Goal: Task Accomplishment & Management: Complete application form

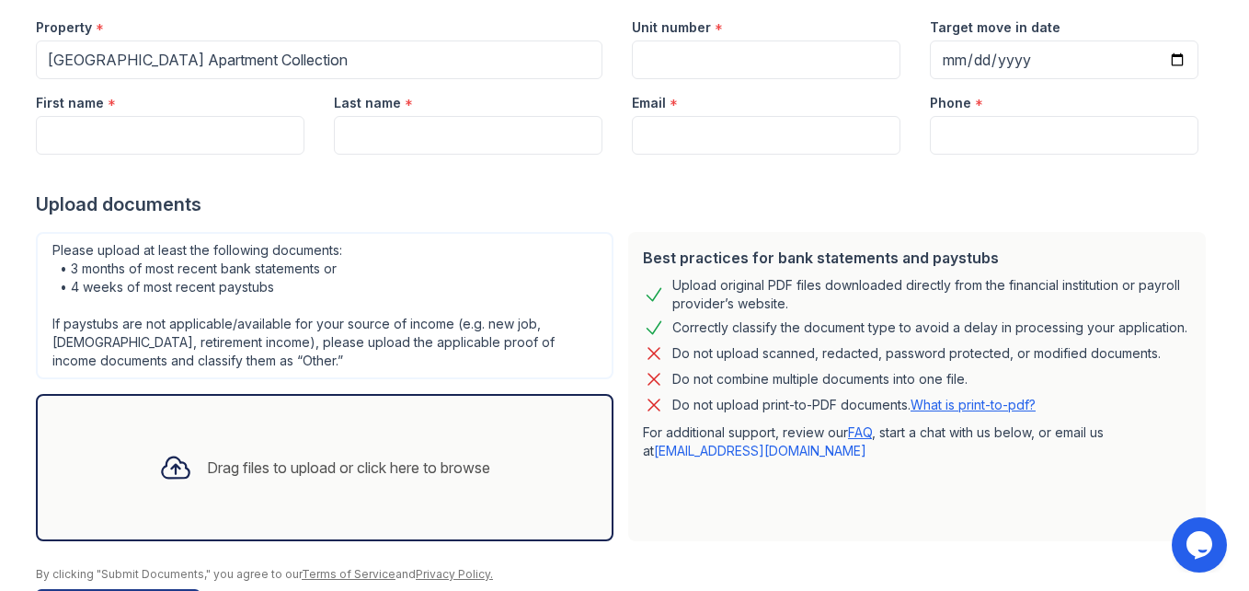
scroll to position [248, 0]
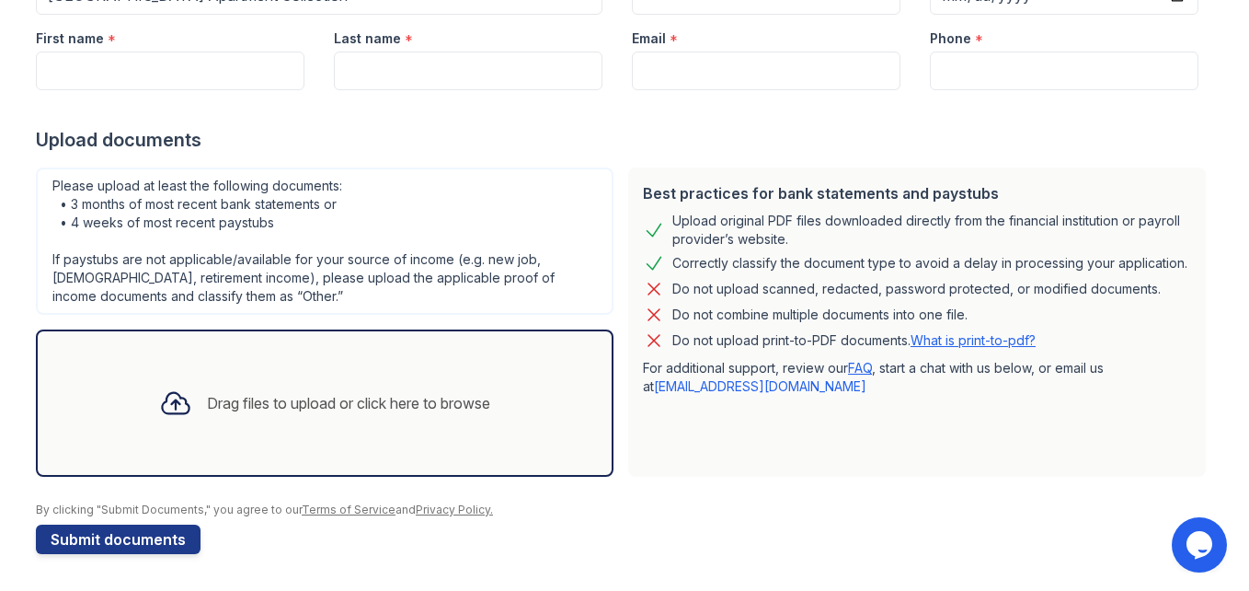
click at [359, 408] on div "Drag files to upload or click here to browse" at bounding box center [348, 403] width 283 height 22
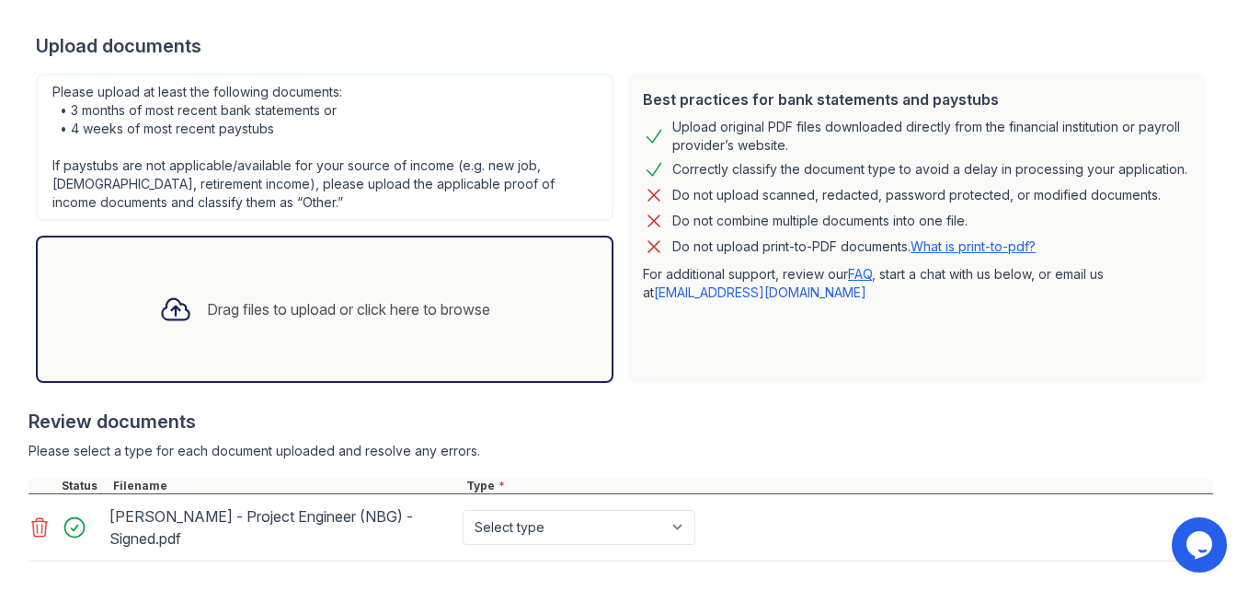
scroll to position [432, 0]
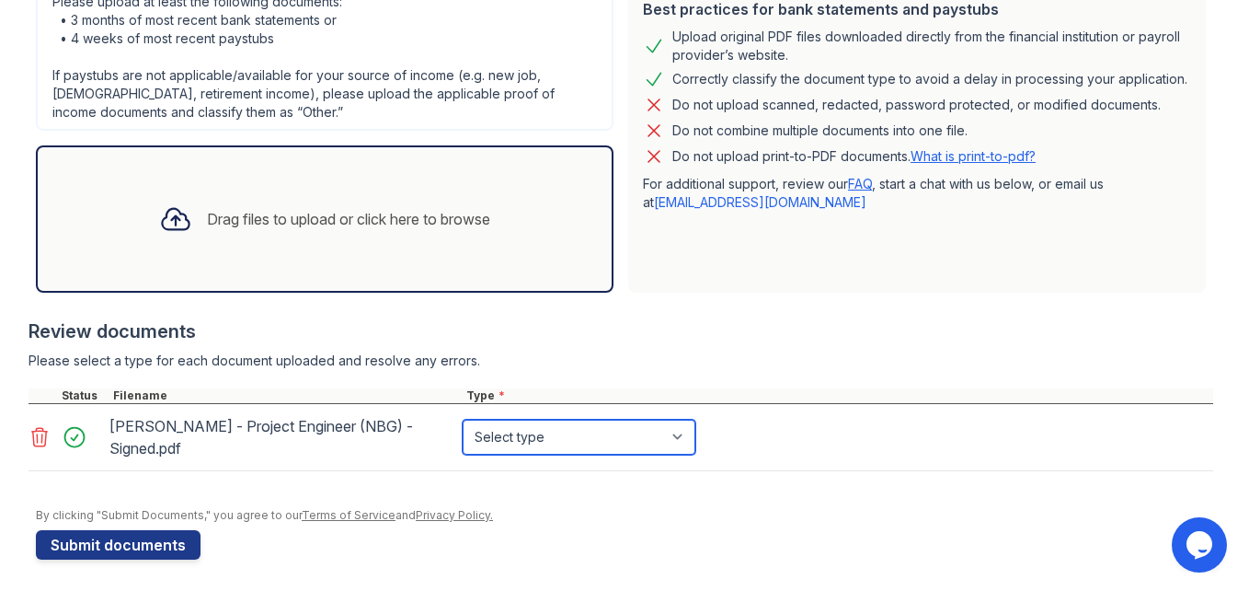
click at [670, 441] on select "Select type Paystub Bank Statement Offer Letter Tax Documents Benefit Award Let…" at bounding box center [579, 437] width 233 height 35
select select "offer_letter"
click at [463, 420] on select "Select type Paystub Bank Statement Offer Letter Tax Documents Benefit Award Let…" at bounding box center [579, 437] width 233 height 35
click at [677, 435] on select "Select type Paystub Bank Statement Offer Letter Tax Documents Benefit Award Let…" at bounding box center [579, 437] width 233 height 35
click at [679, 435] on select "Select type Paystub Bank Statement Offer Letter Tax Documents Benefit Award Let…" at bounding box center [579, 437] width 233 height 35
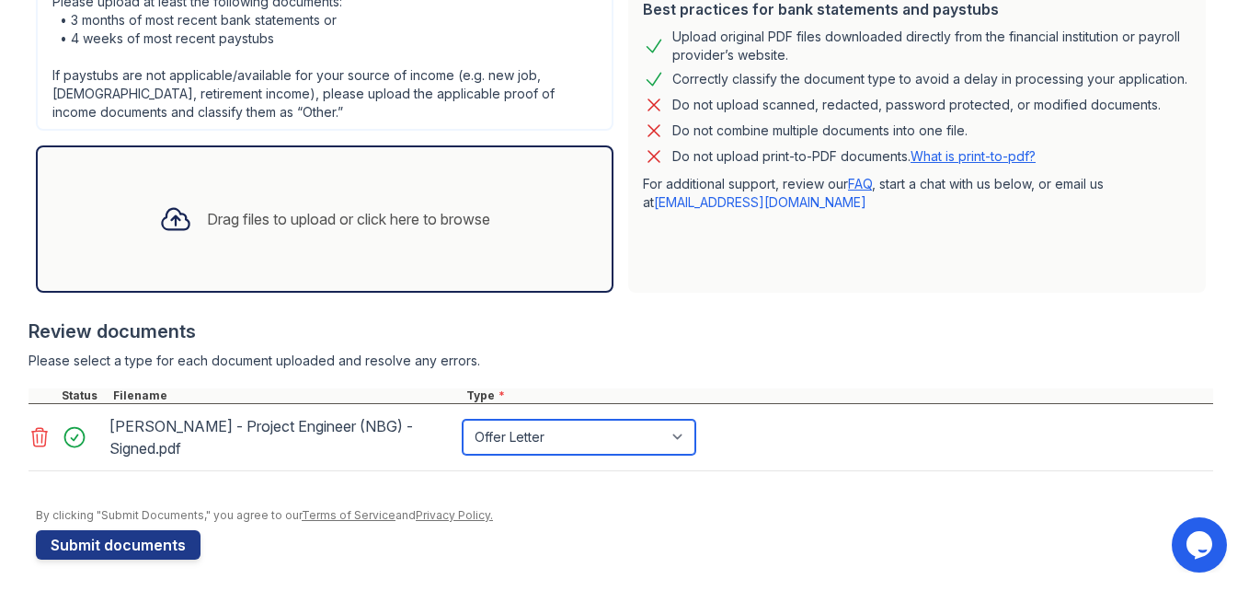
scroll to position [0, 0]
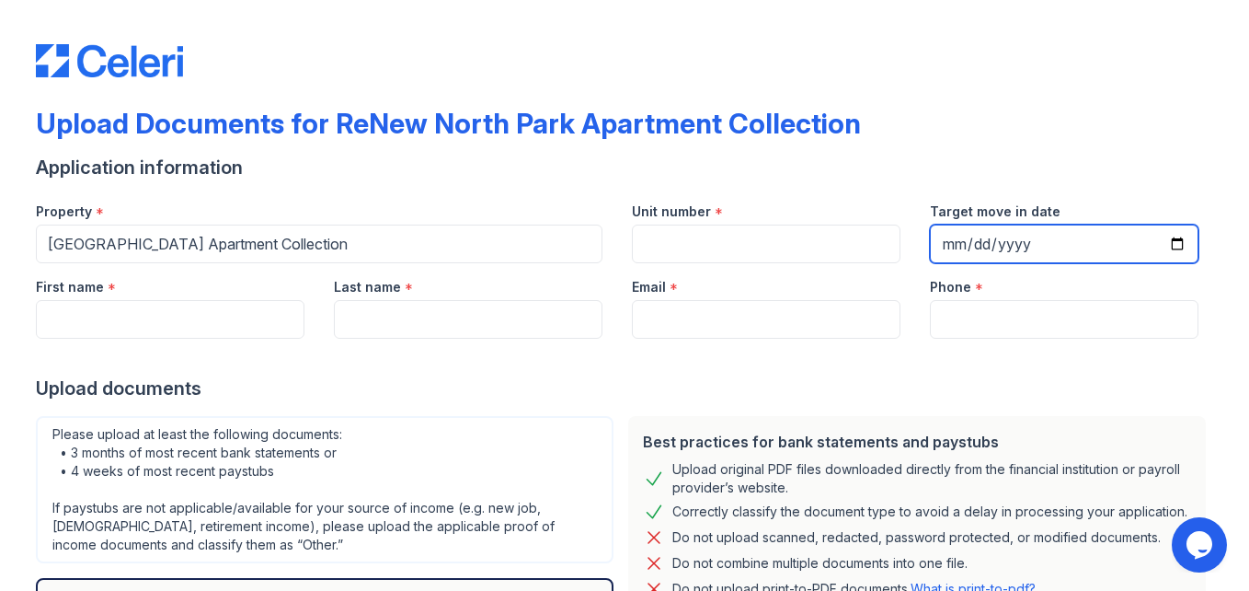
click at [1169, 239] on input "Target move in date" at bounding box center [1064, 243] width 269 height 39
type input "[DATE]"
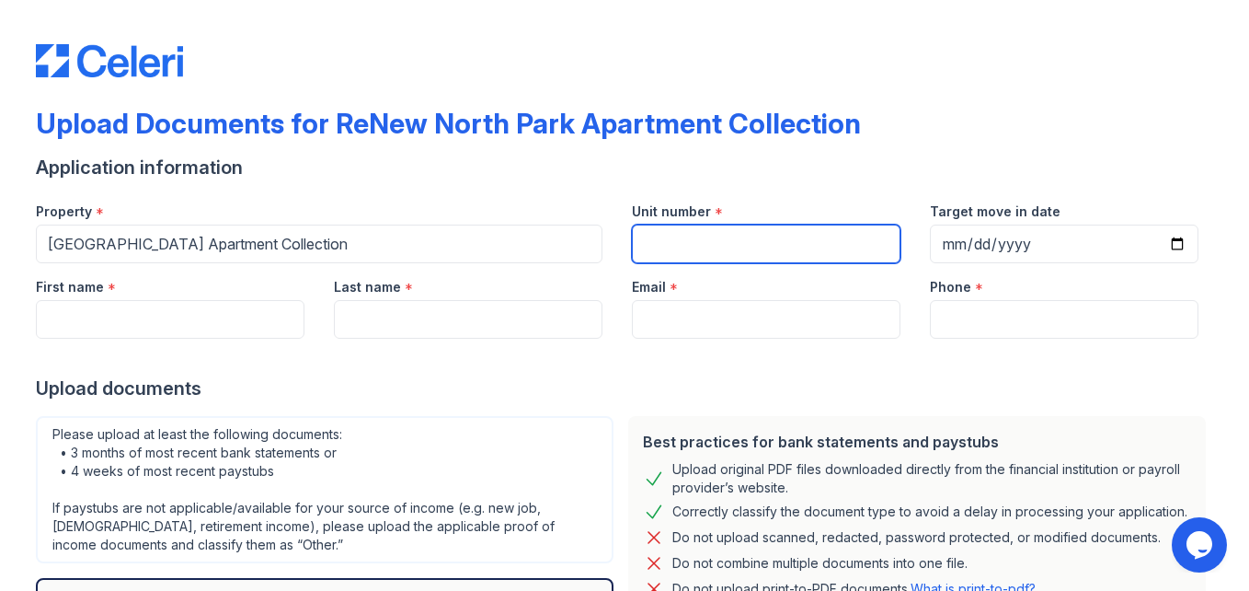
click at [708, 246] on input "Unit number" at bounding box center [766, 243] width 269 height 39
type input "198"
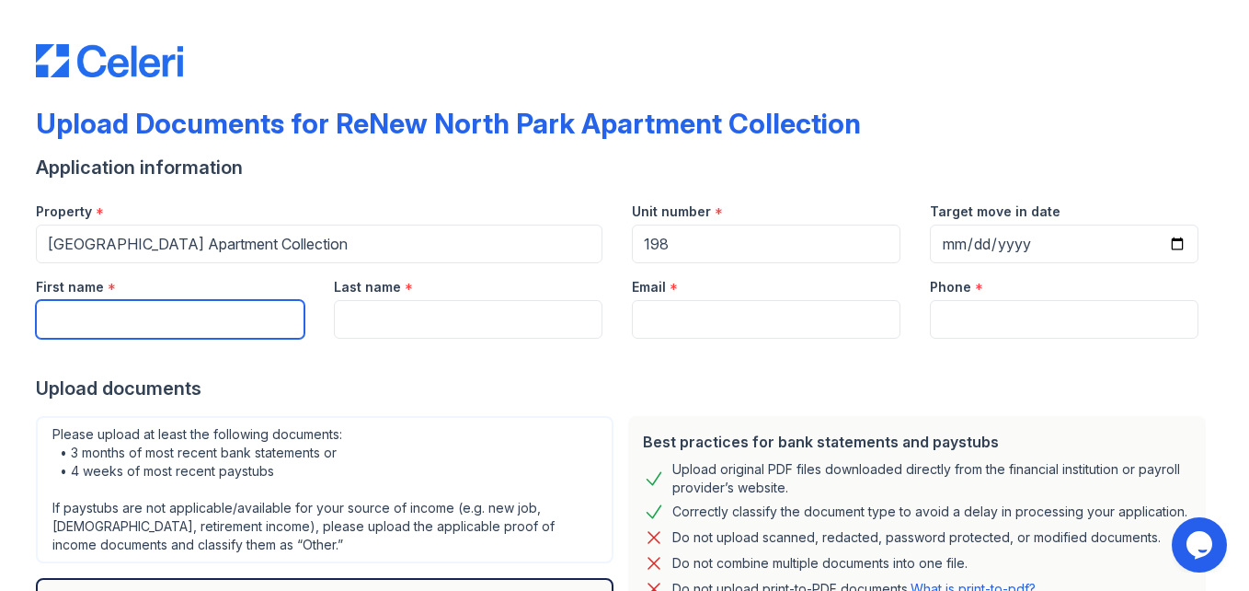
click at [104, 325] on input "First name" at bounding box center [170, 319] width 269 height 39
type input "[PERSON_NAME]"
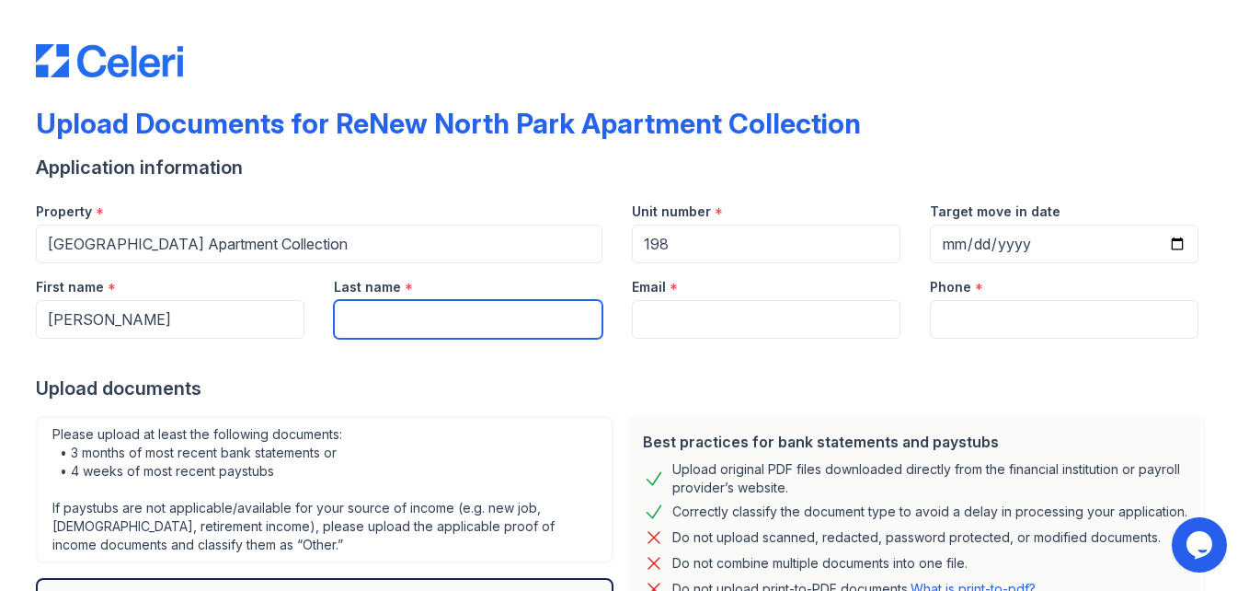
click at [364, 317] on input "Last name" at bounding box center [468, 319] width 269 height 39
type input "[PERSON_NAME]"
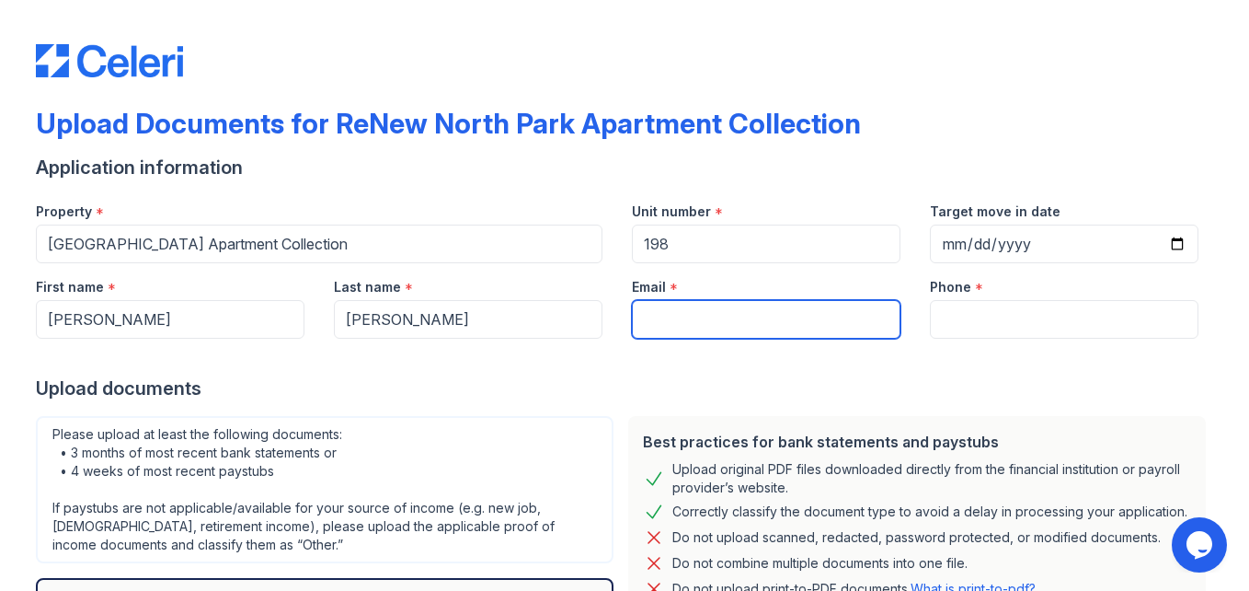
click at [782, 316] on input "Email" at bounding box center [766, 319] width 269 height 39
type input "[EMAIL_ADDRESS][DOMAIN_NAME]"
type input "[PHONE_NUMBER]"
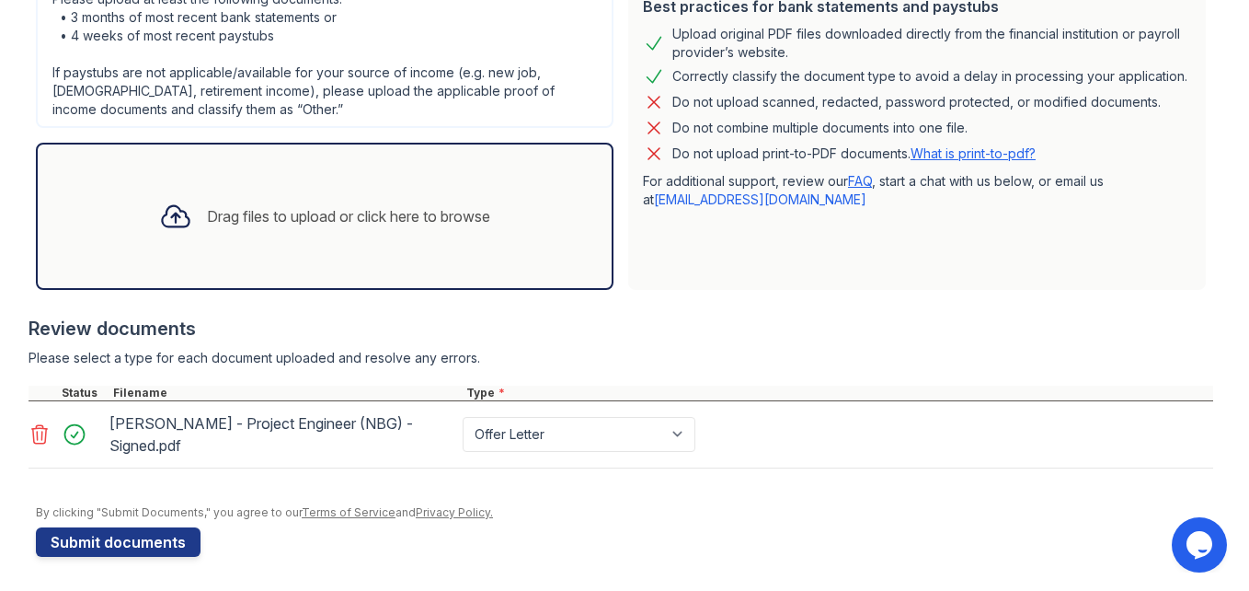
scroll to position [438, 0]
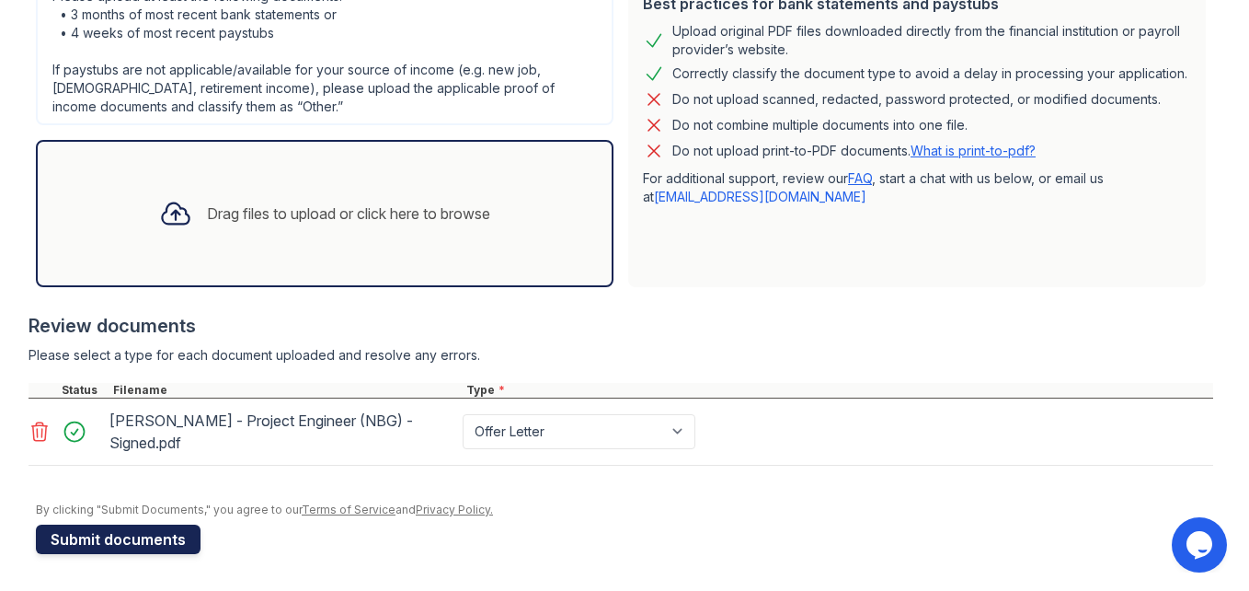
click at [144, 532] on button "Submit documents" at bounding box center [118, 538] width 165 height 29
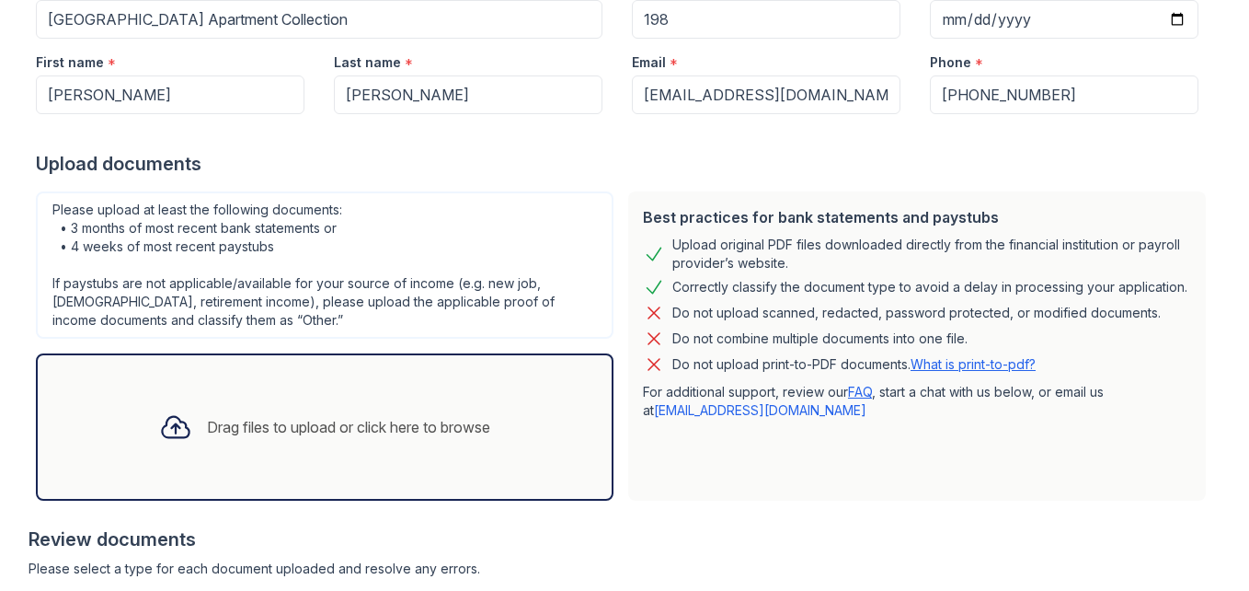
scroll to position [548, 0]
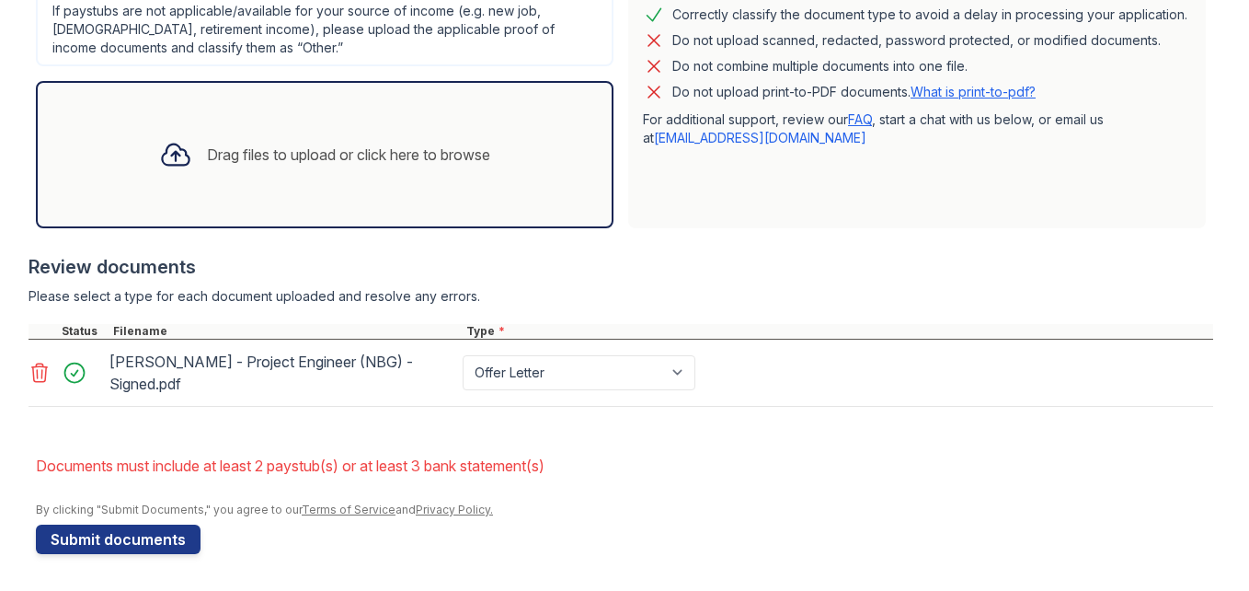
click at [347, 145] on div "Drag files to upload or click here to browse" at bounding box center [348, 155] width 283 height 22
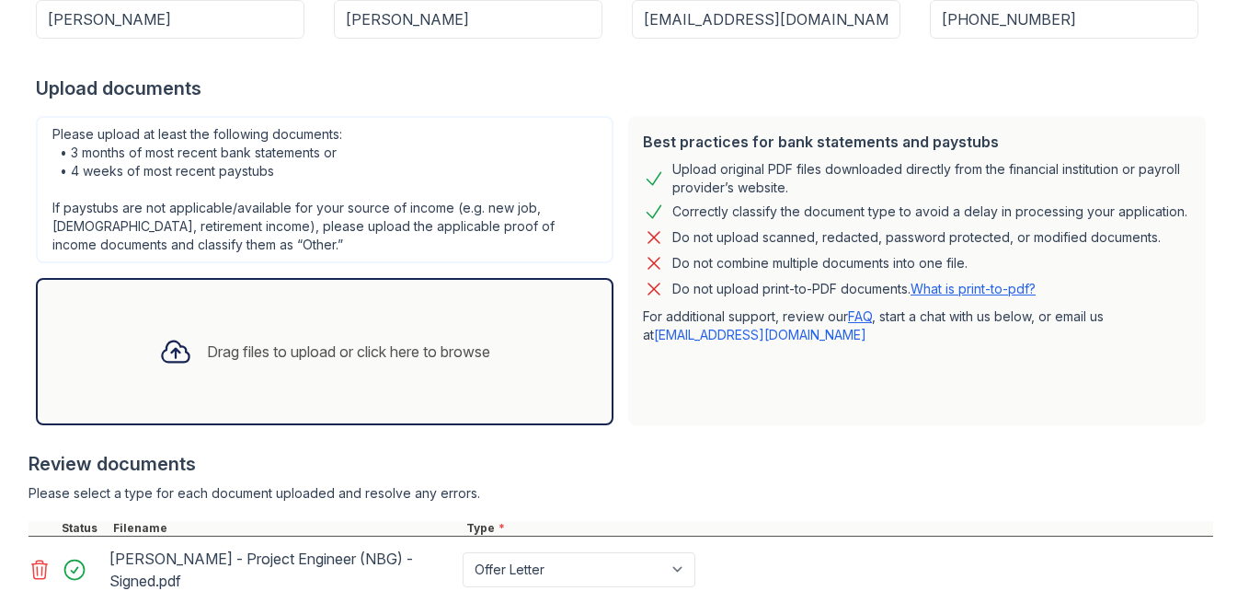
scroll to position [700, 0]
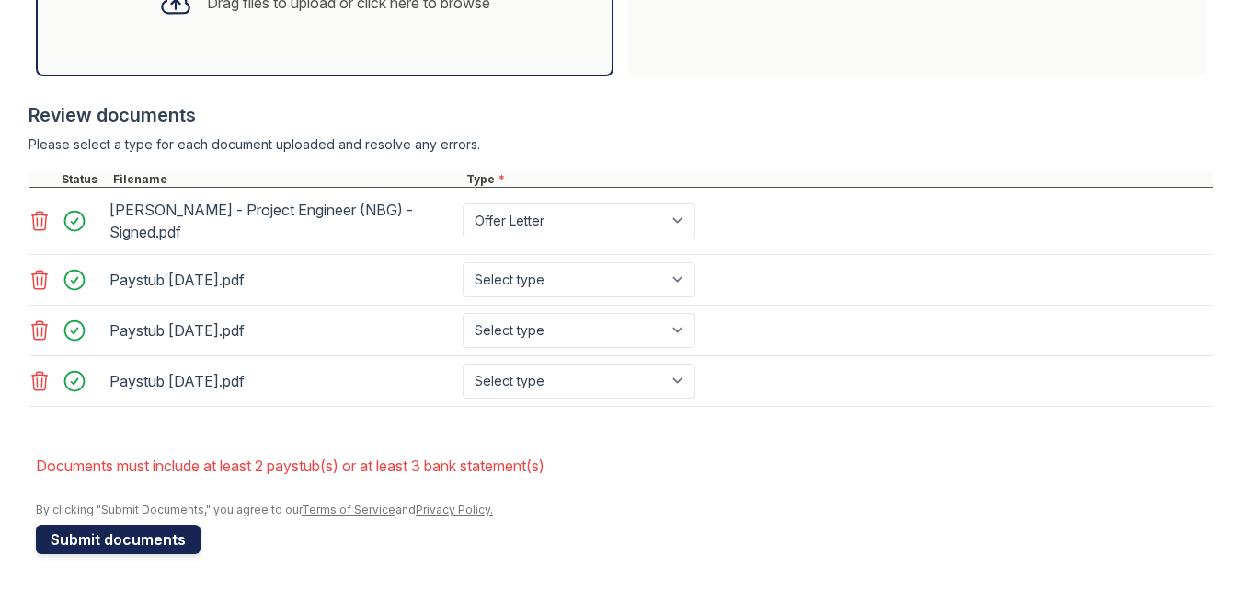
click at [130, 536] on button "Submit documents" at bounding box center [118, 538] width 165 height 29
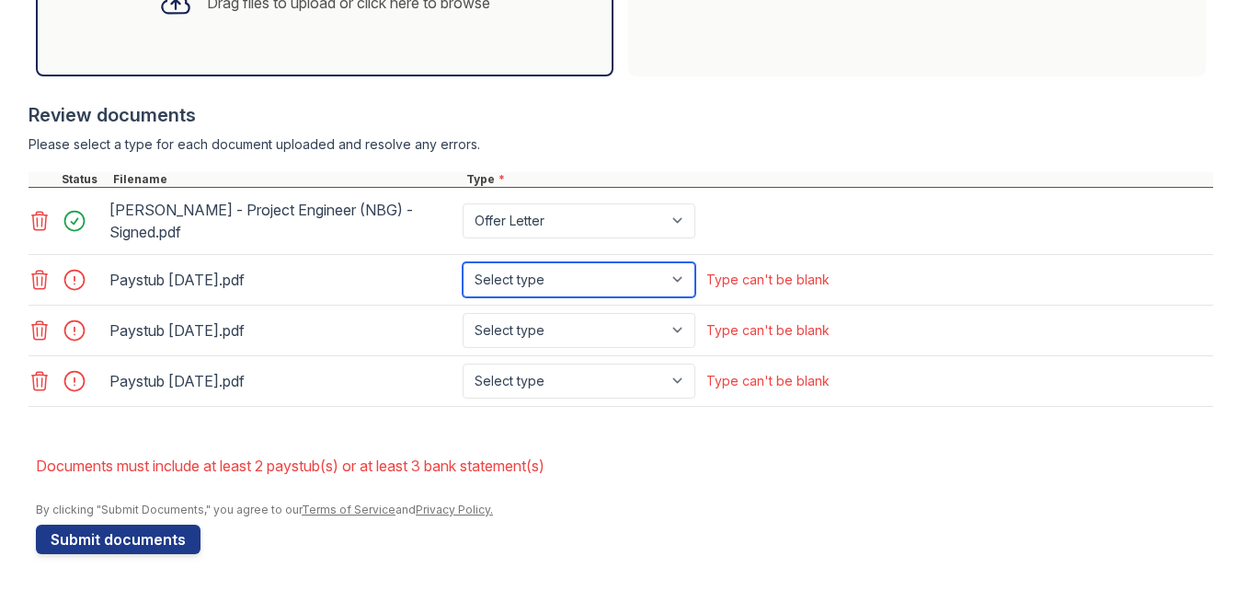
click at [671, 280] on select "Select type Paystub Bank Statement Offer Letter Tax Documents Benefit Award Let…" at bounding box center [579, 279] width 233 height 35
select select "paystub"
click at [463, 262] on select "Select type Paystub Bank Statement Offer Letter Tax Documents Benefit Award Let…" at bounding box center [579, 279] width 233 height 35
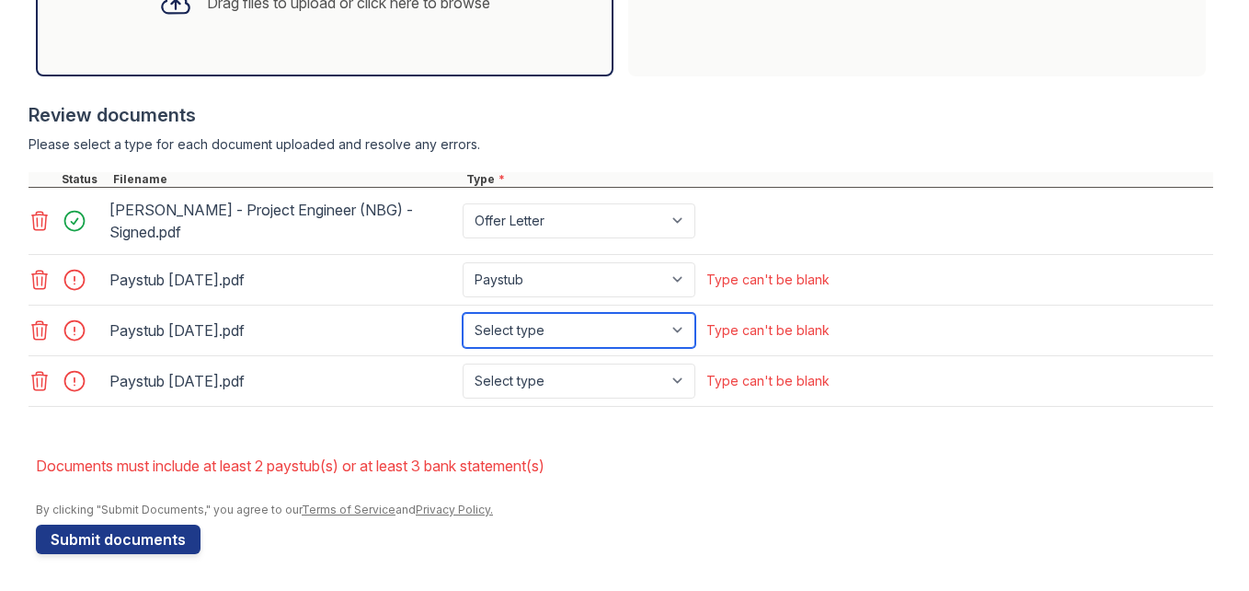
click at [645, 321] on select "Select type Paystub Bank Statement Offer Letter Tax Documents Benefit Award Let…" at bounding box center [579, 330] width 233 height 35
select select "paystub"
click at [463, 313] on select "Select type Paystub Bank Statement Offer Letter Tax Documents Benefit Award Let…" at bounding box center [579, 330] width 233 height 35
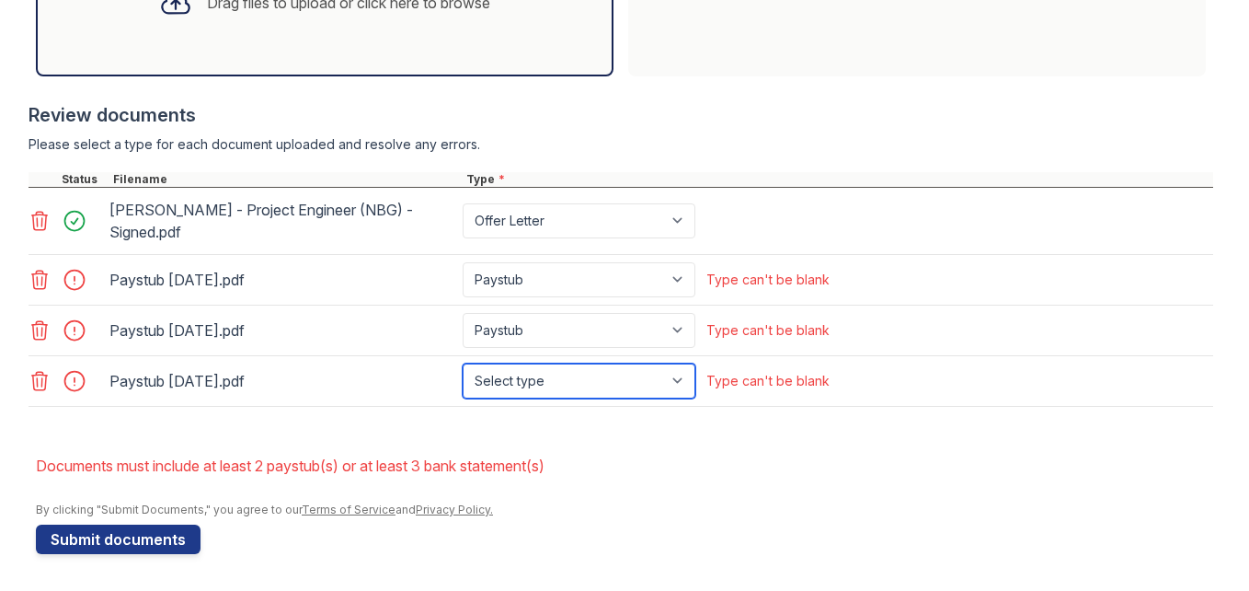
click at [631, 366] on select "Select type Paystub Bank Statement Offer Letter Tax Documents Benefit Award Let…" at bounding box center [579, 380] width 233 height 35
select select "paystub"
click at [463, 363] on select "Select type Paystub Bank Statement Offer Letter Tax Documents Benefit Award Let…" at bounding box center [579, 380] width 233 height 35
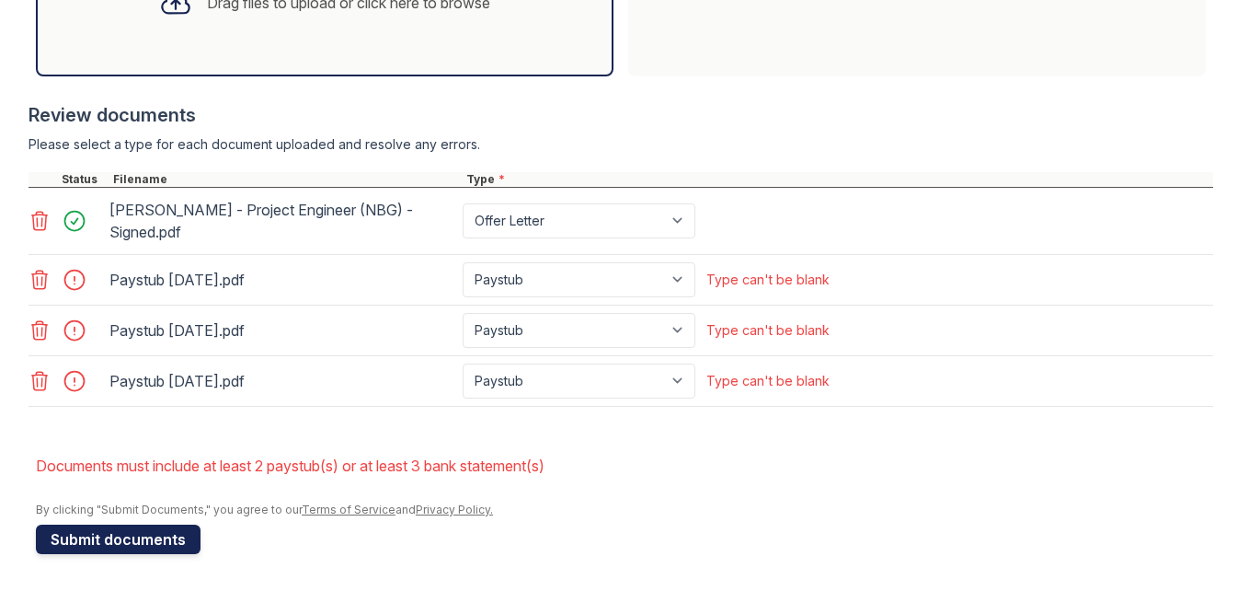
click at [136, 534] on button "Submit documents" at bounding box center [118, 538] width 165 height 29
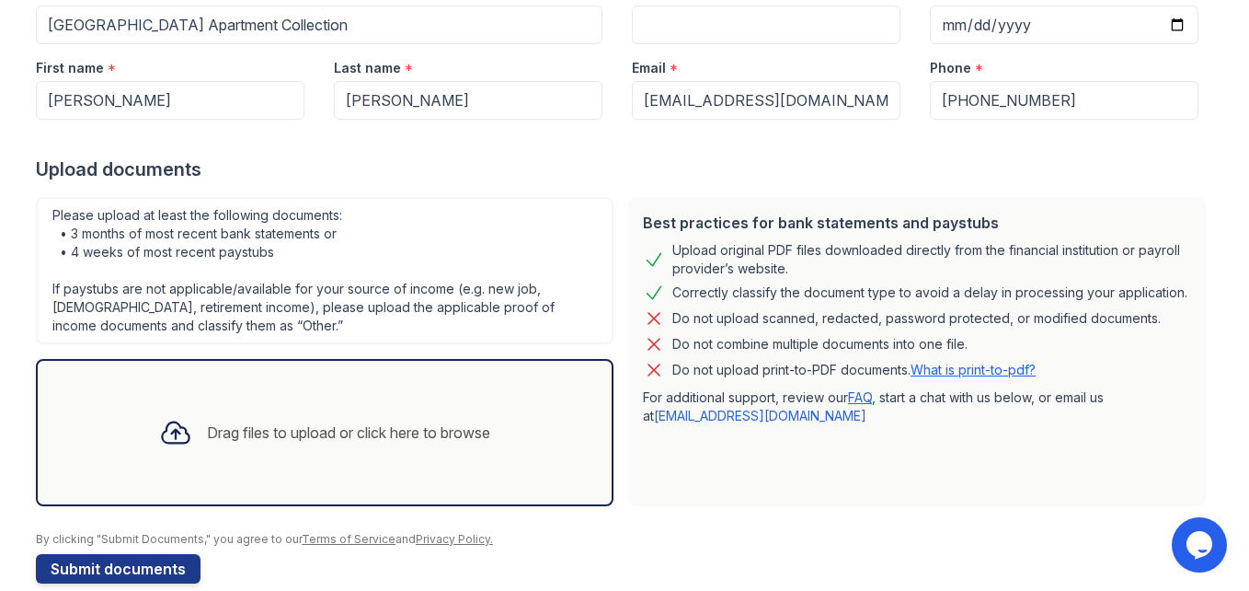
scroll to position [248, 0]
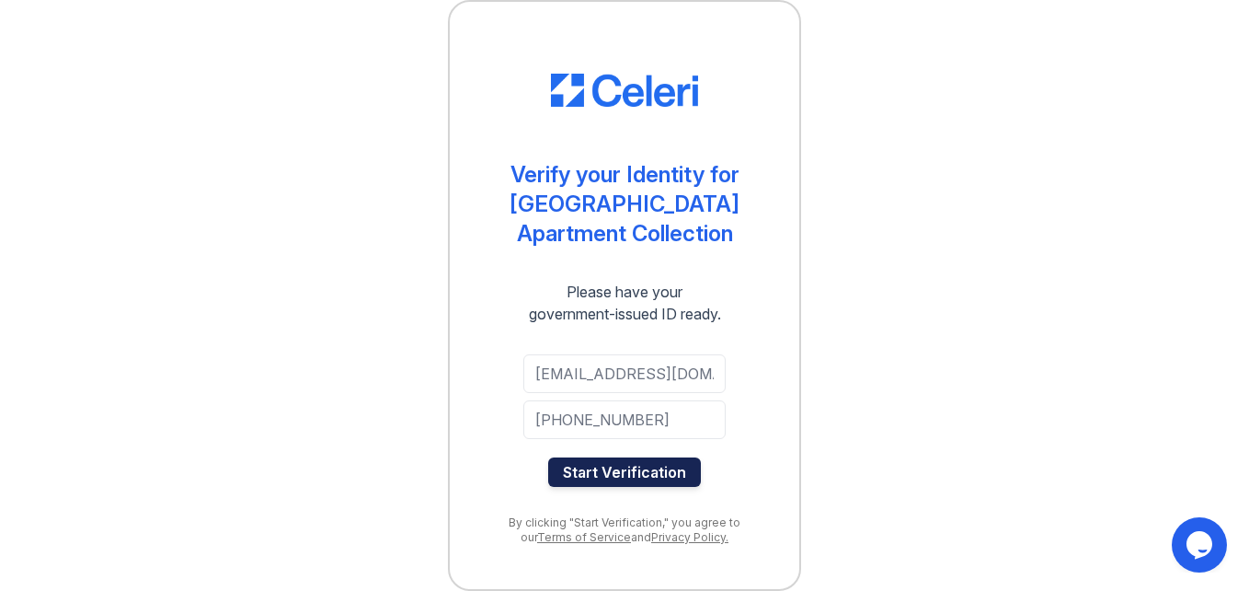
click at [651, 475] on button "Start Verification" at bounding box center [624, 471] width 153 height 29
